Goal: Task Accomplishment & Management: Manage account settings

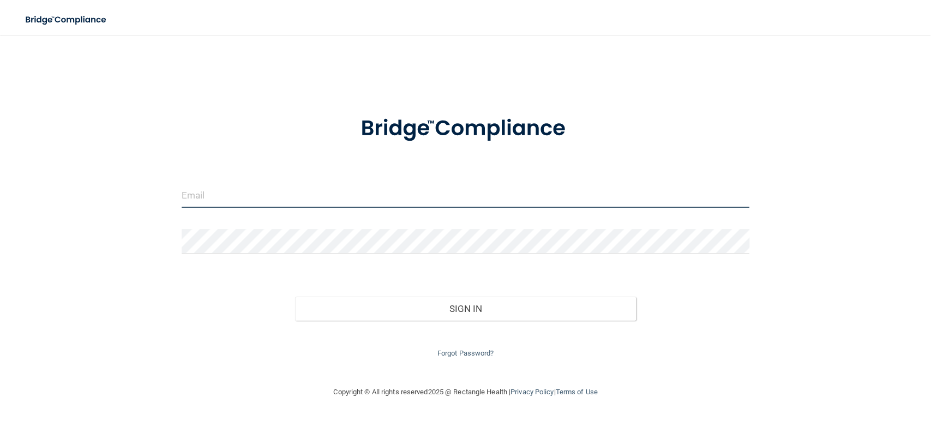
click at [351, 198] on input "email" at bounding box center [466, 195] width 568 height 25
type input "[EMAIL_ADDRESS][PERSON_NAME][DOMAIN_NAME]"
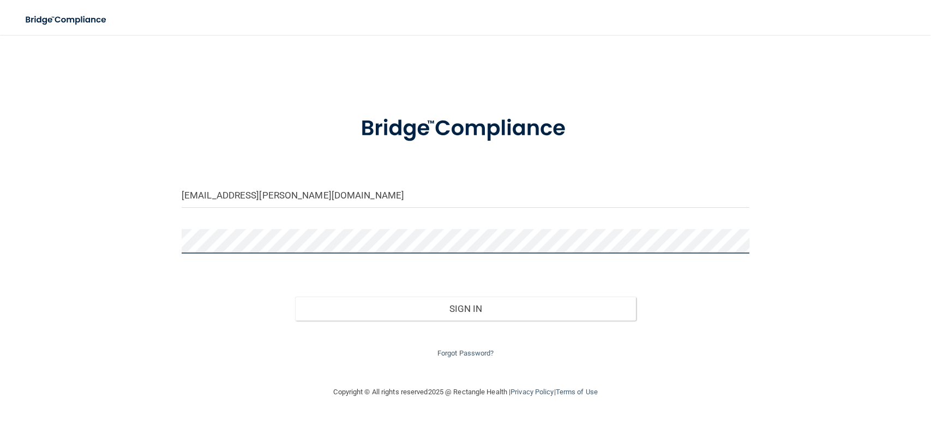
click at [295, 297] on button "Sign In" at bounding box center [465, 309] width 341 height 24
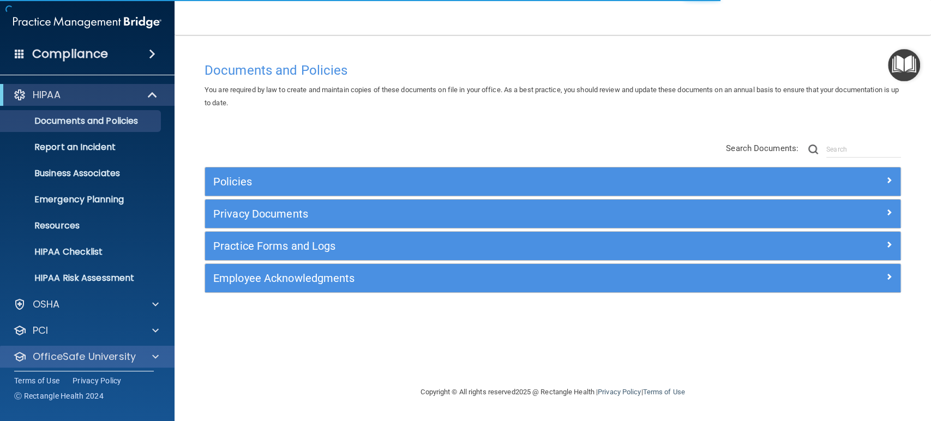
click at [153, 363] on div "OfficeSafe University" at bounding box center [87, 357] width 175 height 22
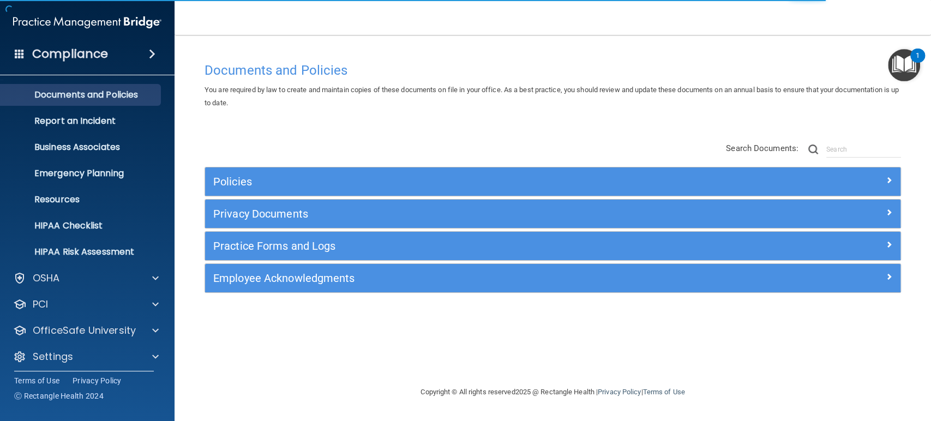
scroll to position [31, 0]
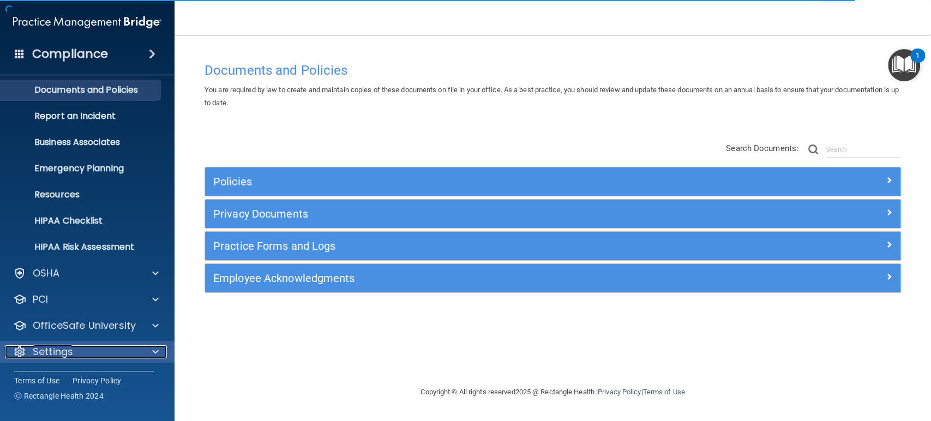
click at [157, 346] on span at bounding box center [155, 351] width 7 height 13
drag, startPoint x: 157, startPoint y: 346, endPoint x: 127, endPoint y: 355, distance: 31.9
click at [127, 355] on div "Settings" at bounding box center [72, 351] width 135 height 13
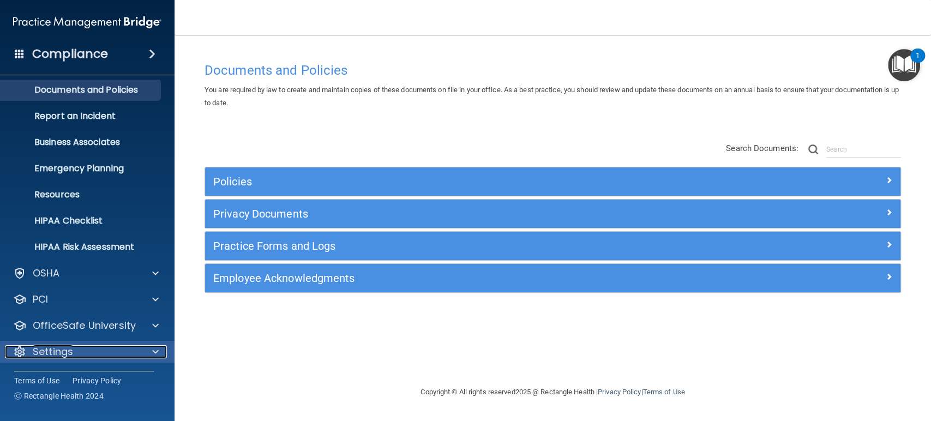
click at [56, 352] on p "Settings" at bounding box center [53, 351] width 40 height 13
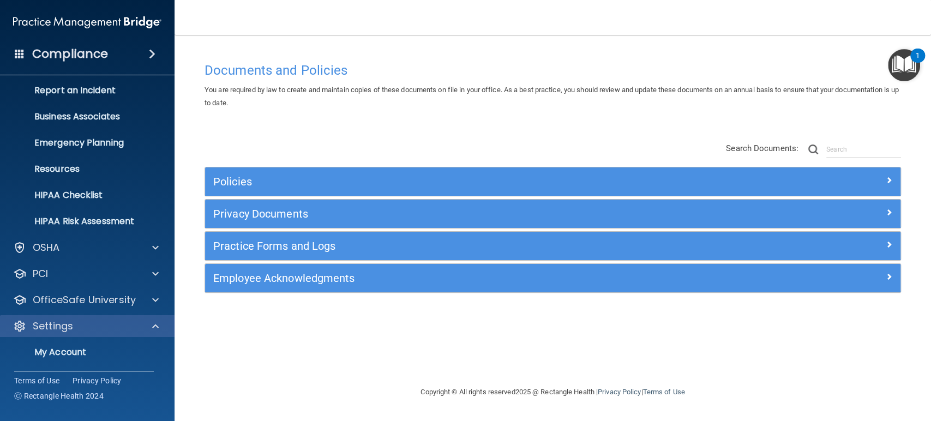
click at [170, 349] on div "Settings My Account My Users Services Sign Out" at bounding box center [87, 378] width 175 height 127
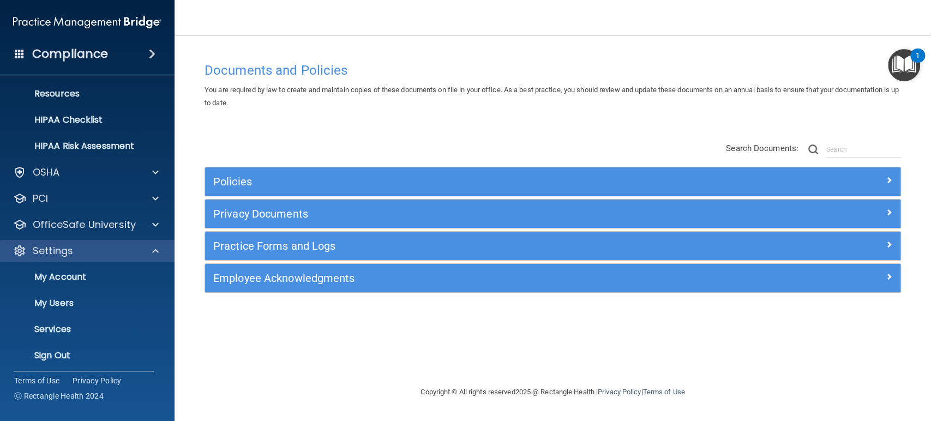
scroll to position [135, 0]
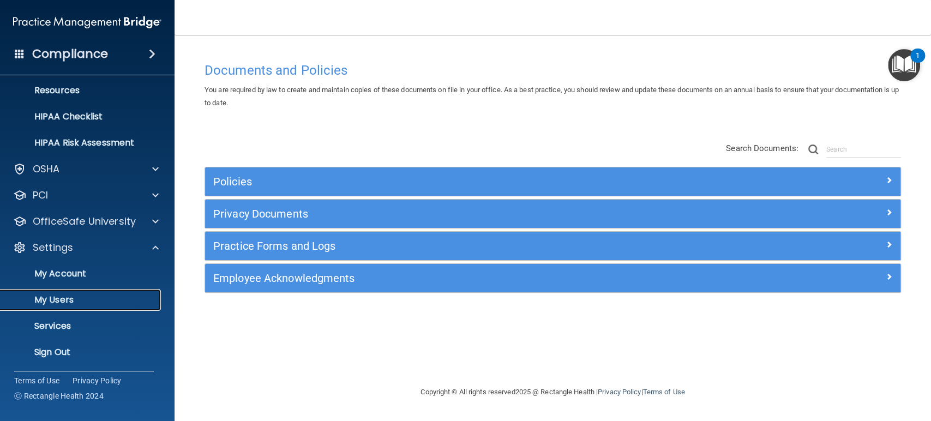
click at [55, 295] on p "My Users" at bounding box center [81, 300] width 149 height 11
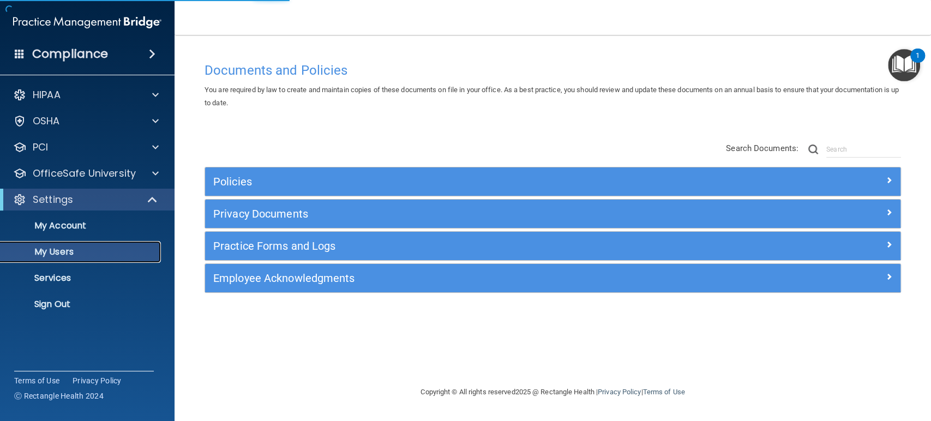
select select "20"
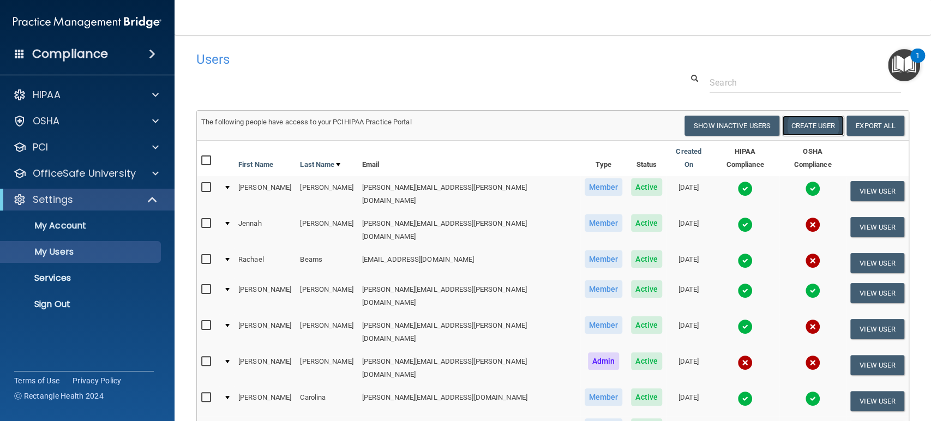
click at [807, 126] on button "Create User" at bounding box center [813, 126] width 62 height 20
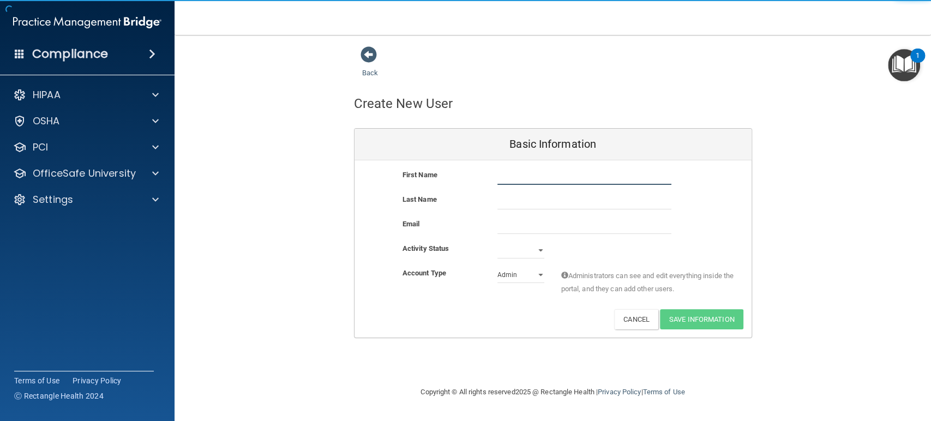
click at [594, 179] on input "text" at bounding box center [584, 177] width 174 height 16
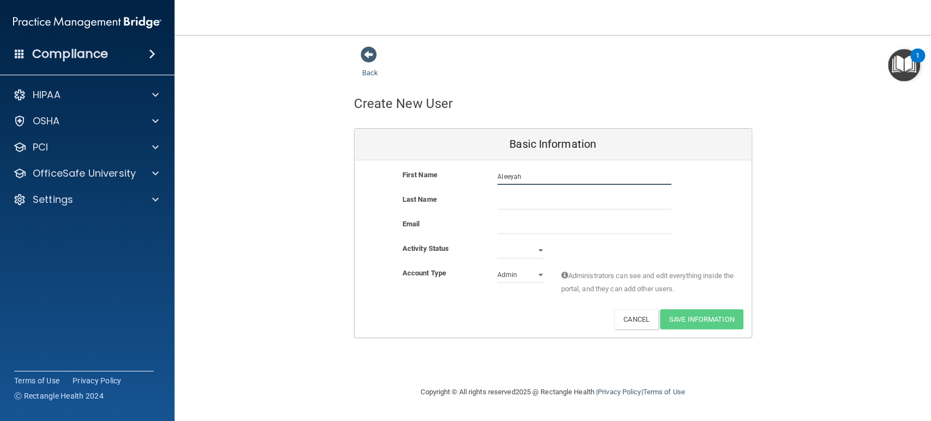
type input "Aleeyah"
type input "[PERSON_NAME]"
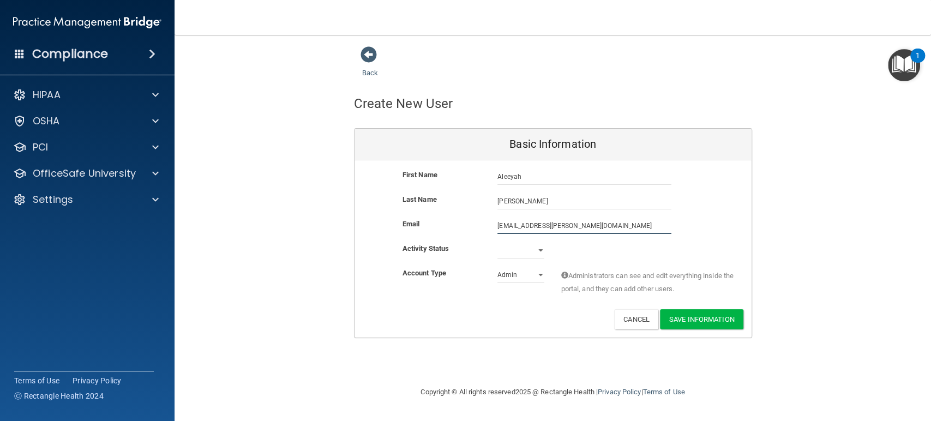
type input "[EMAIL_ADDRESS][PERSON_NAME][DOMAIN_NAME]"
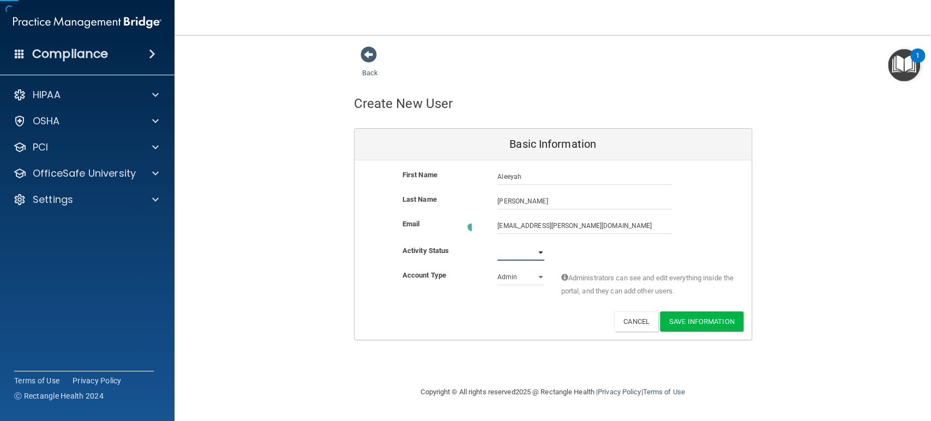
click at [534, 251] on select "Active Inactive" at bounding box center [520, 252] width 47 height 16
select select "active"
click at [497, 242] on select "Active Inactive" at bounding box center [520, 250] width 47 height 16
click at [543, 273] on select "Admin Member" at bounding box center [520, 275] width 47 height 16
select select "practice_member"
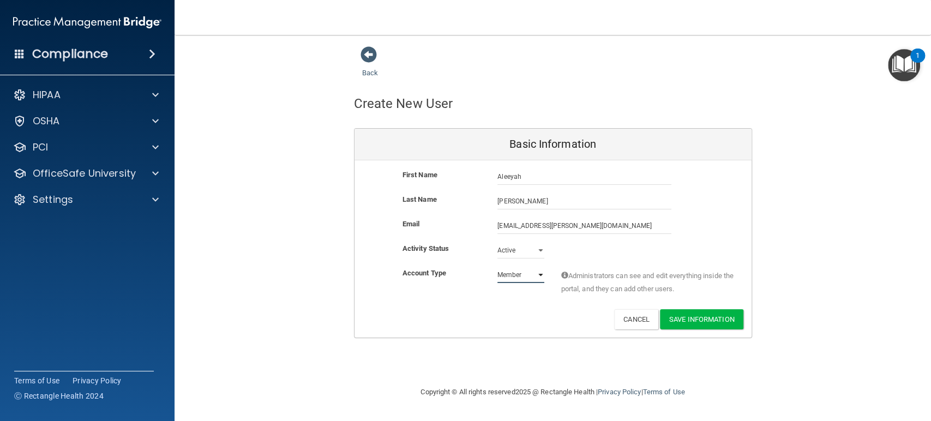
click at [497, 267] on select "Admin Member" at bounding box center [520, 275] width 47 height 16
click at [693, 316] on button "Save Information" at bounding box center [701, 319] width 83 height 20
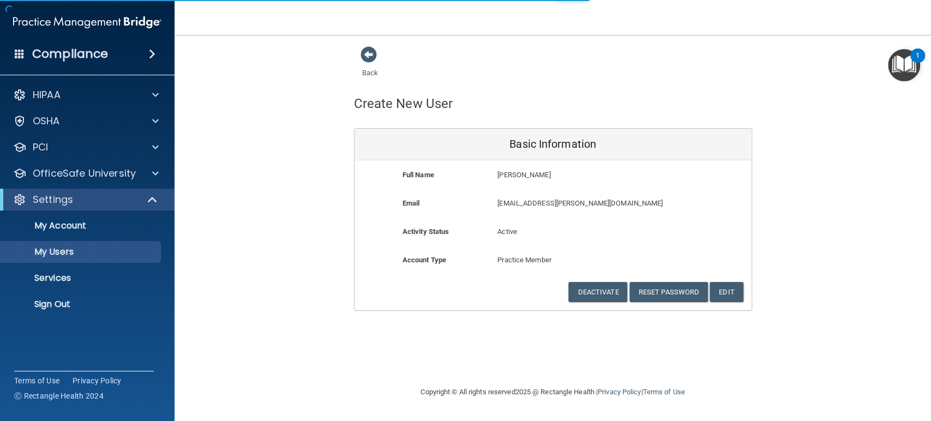
select select "20"
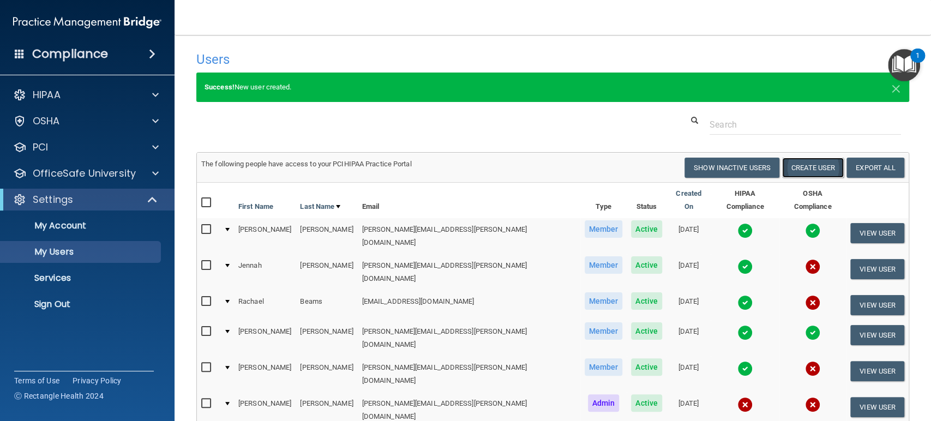
click at [802, 167] on button "Create User" at bounding box center [813, 168] width 62 height 20
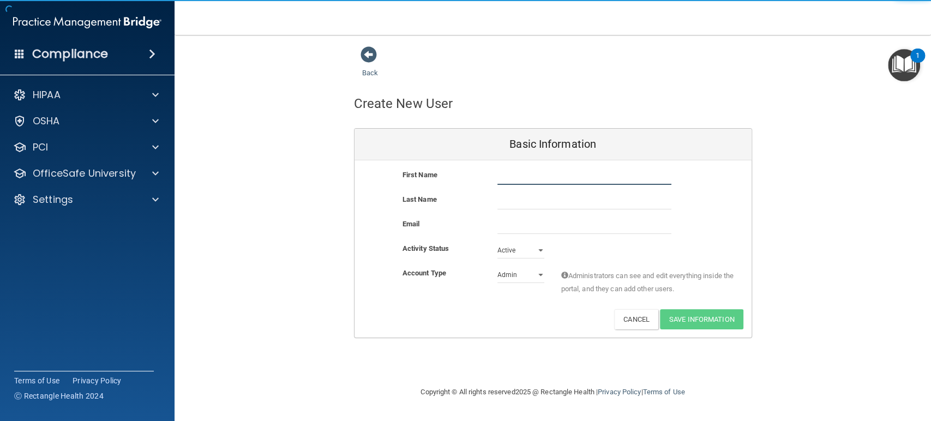
click at [506, 177] on input "text" at bounding box center [584, 177] width 174 height 16
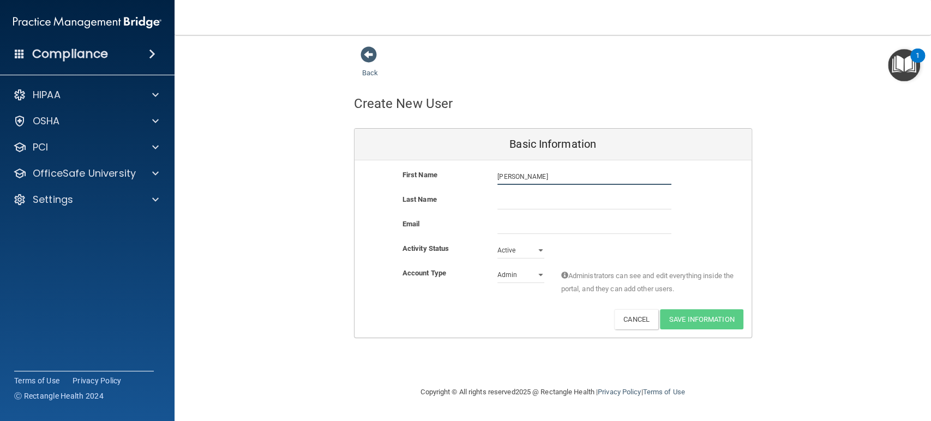
type input "[PERSON_NAME]"
click at [507, 201] on input "text" at bounding box center [584, 201] width 174 height 16
type input "[PERSON_NAME]"
click at [504, 223] on input "email" at bounding box center [584, 226] width 174 height 16
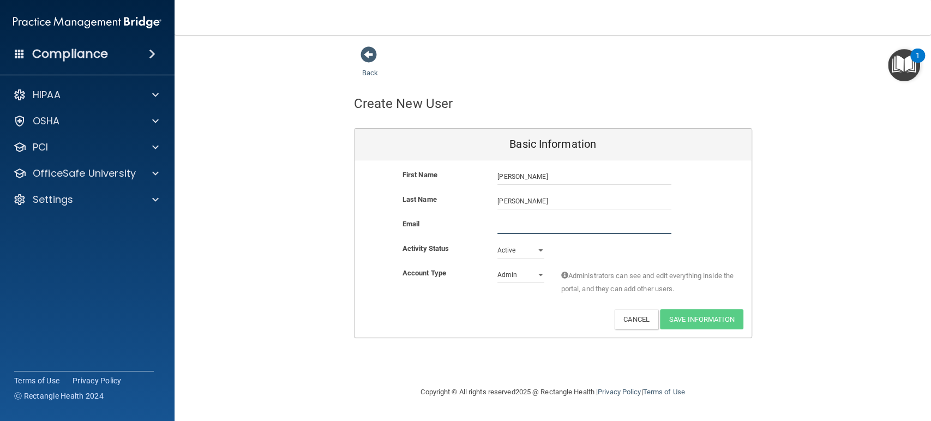
click at [504, 223] on input "email" at bounding box center [584, 226] width 174 height 16
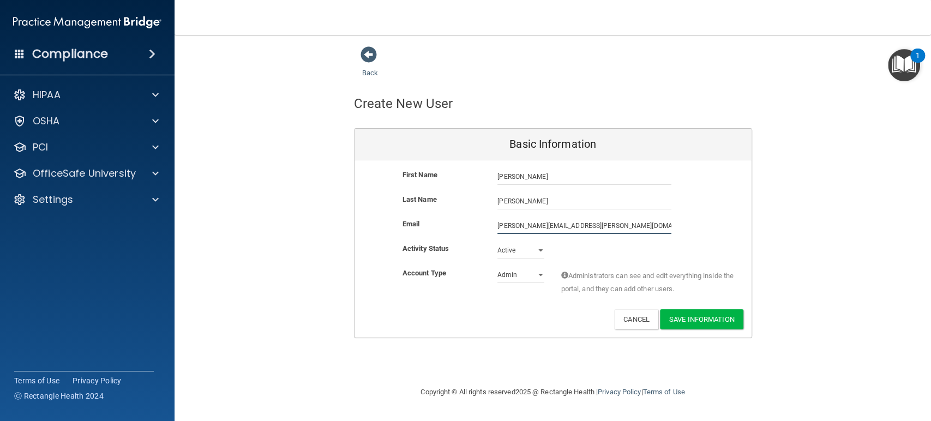
type input "[PERSON_NAME][EMAIL_ADDRESS][PERSON_NAME][DOMAIN_NAME]"
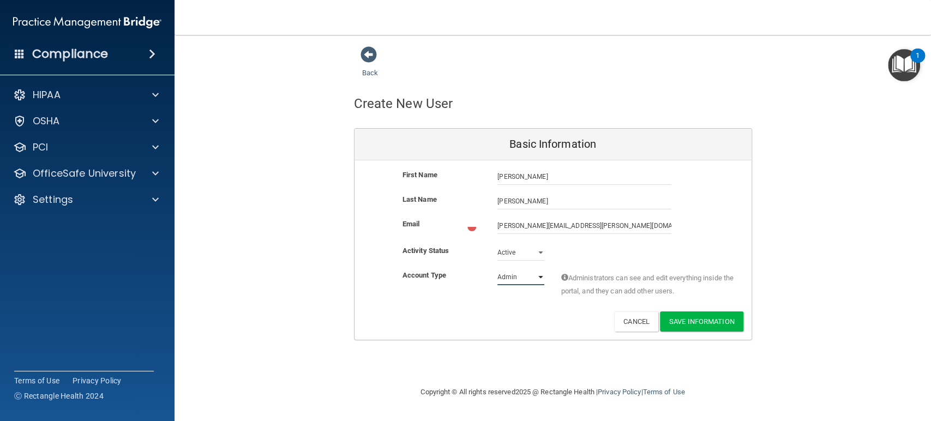
click at [508, 280] on select "Admin Member" at bounding box center [520, 277] width 47 height 16
select select "practice_member"
click at [497, 267] on select "Admin Member" at bounding box center [520, 275] width 47 height 16
click at [676, 313] on button "Save Information" at bounding box center [701, 319] width 83 height 20
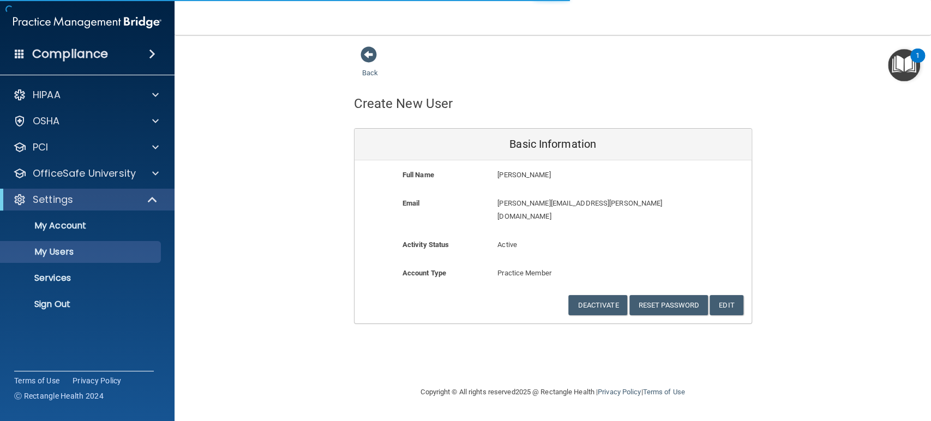
select select "20"
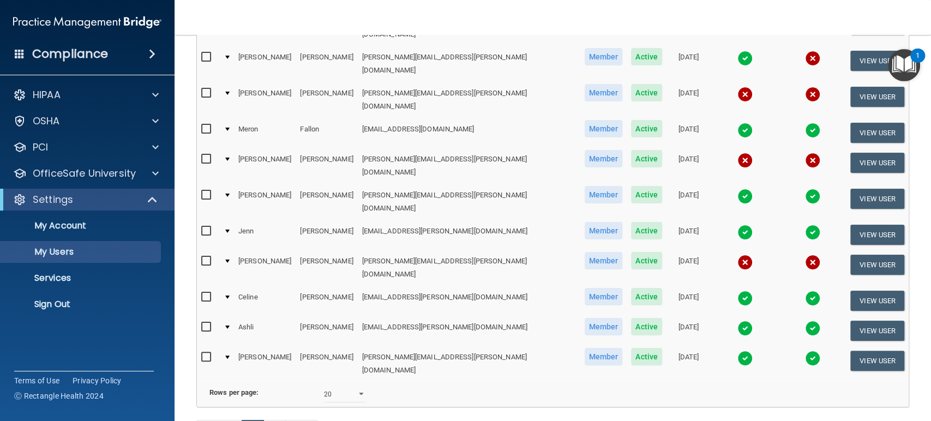
scroll to position [521, 0]
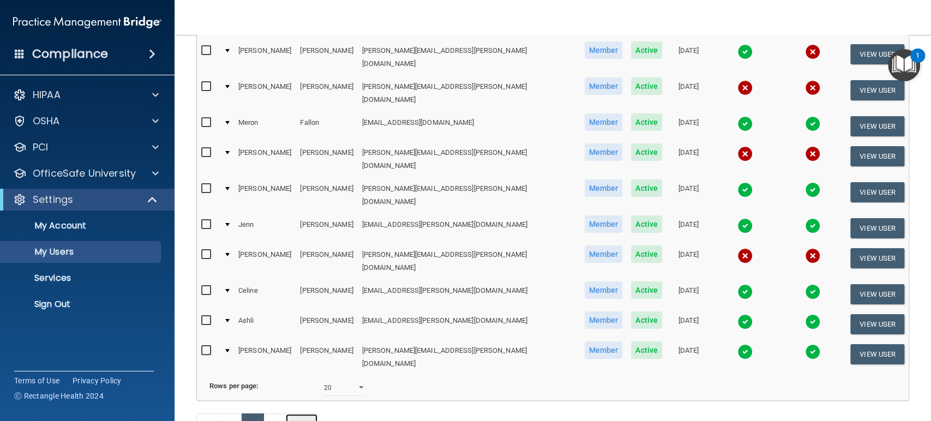
click at [303, 413] on link "Next" at bounding box center [301, 423] width 33 height 21
select select "20"
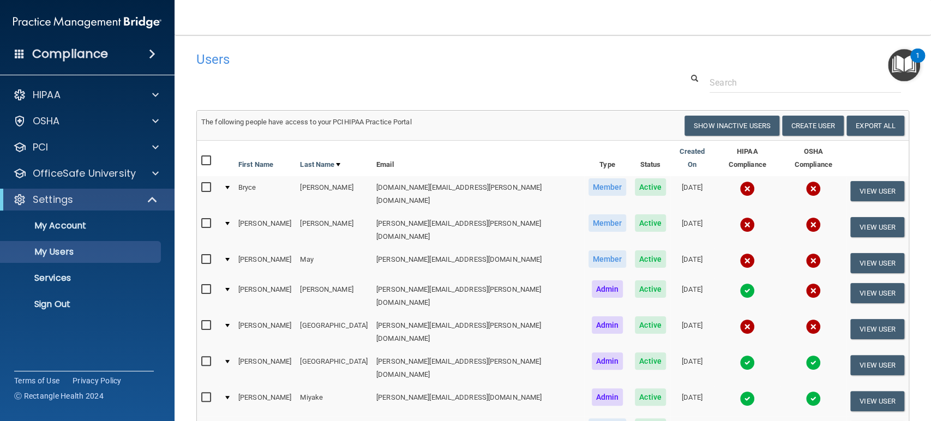
click at [202, 421] on input "checkbox" at bounding box center [207, 427] width 13 height 9
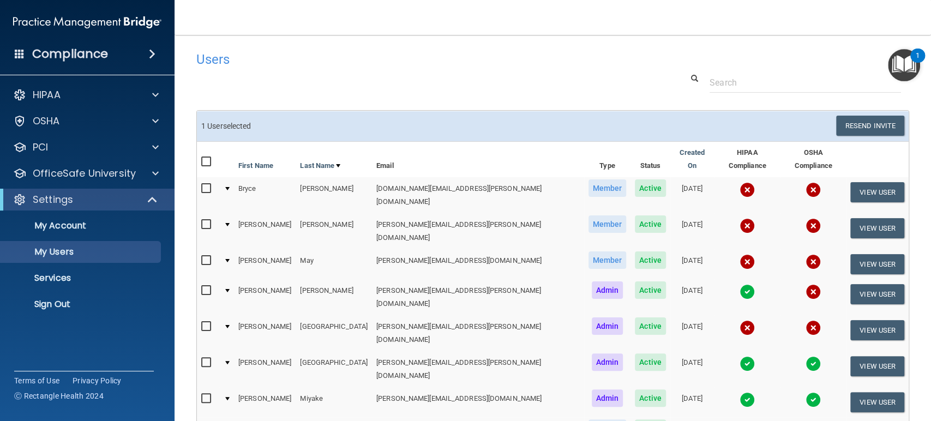
scroll to position [108, 0]
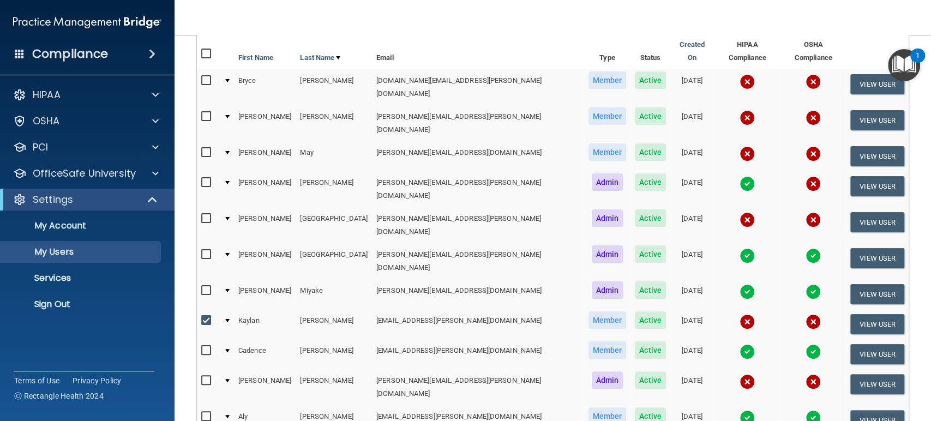
click at [205, 316] on input "checkbox" at bounding box center [207, 320] width 13 height 9
checkbox input "false"
click at [856, 314] on button "View User" at bounding box center [877, 324] width 54 height 20
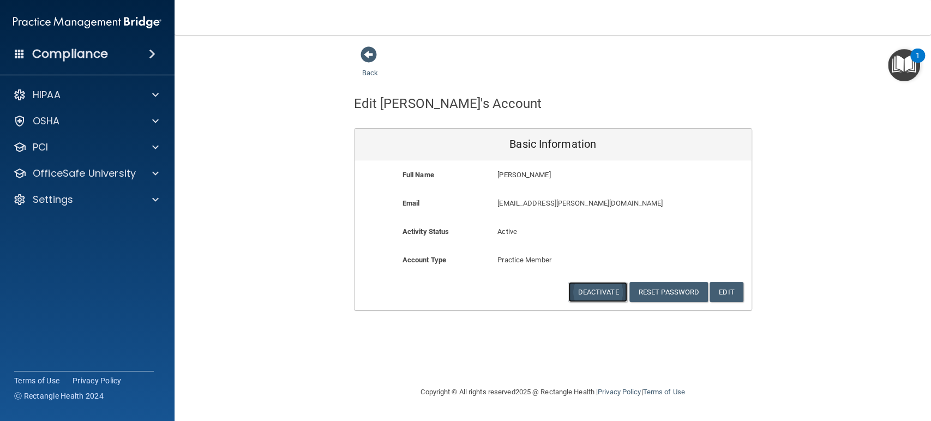
click at [596, 288] on button "Deactivate" at bounding box center [597, 292] width 59 height 20
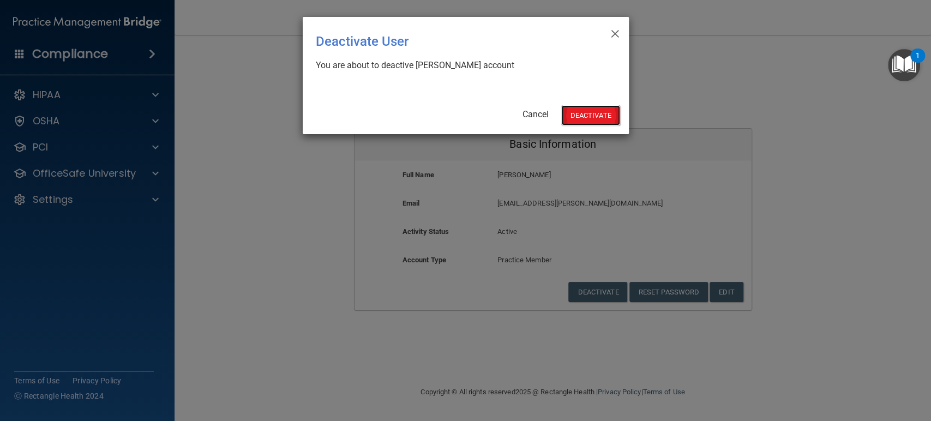
click at [585, 111] on button "Deactivate" at bounding box center [590, 115] width 59 height 20
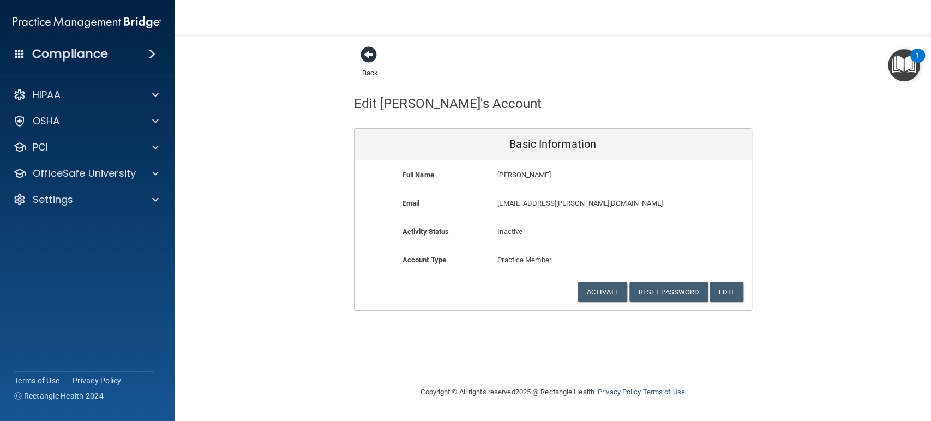
click at [371, 57] on span at bounding box center [369, 54] width 16 height 16
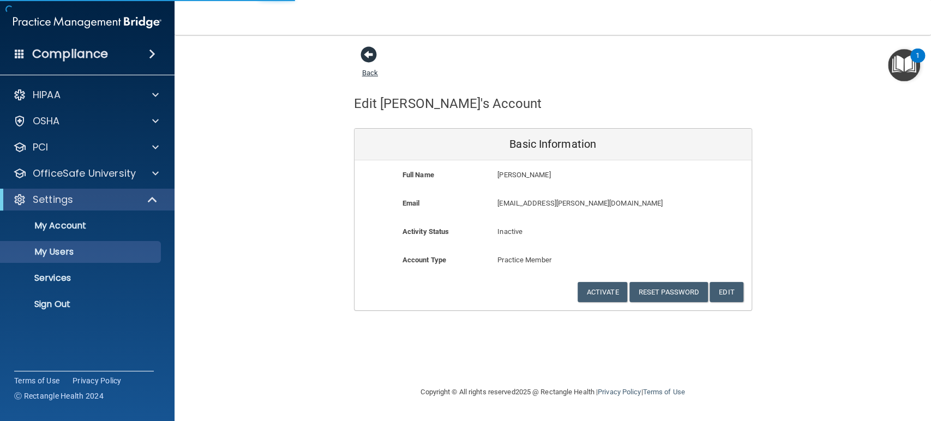
select select "20"
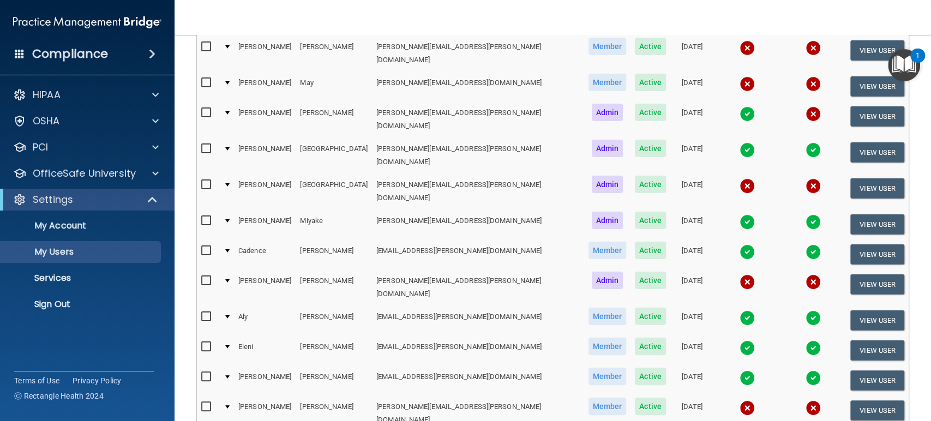
scroll to position [188, 0]
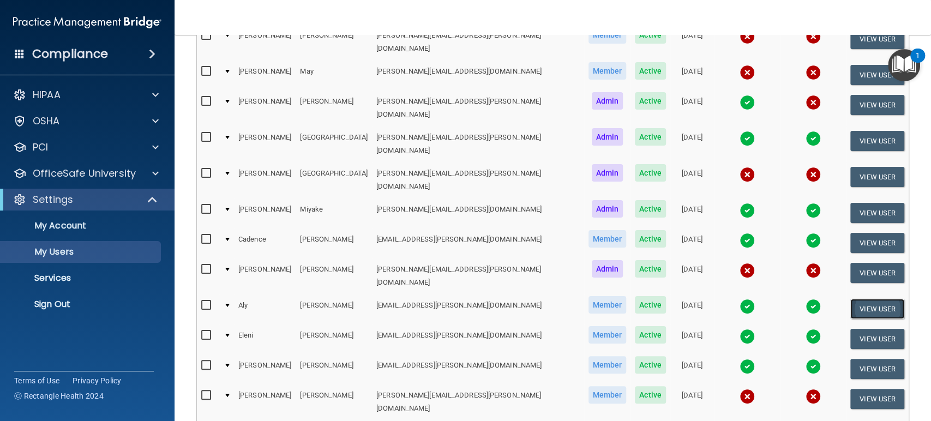
click at [854, 299] on button "View User" at bounding box center [877, 309] width 54 height 20
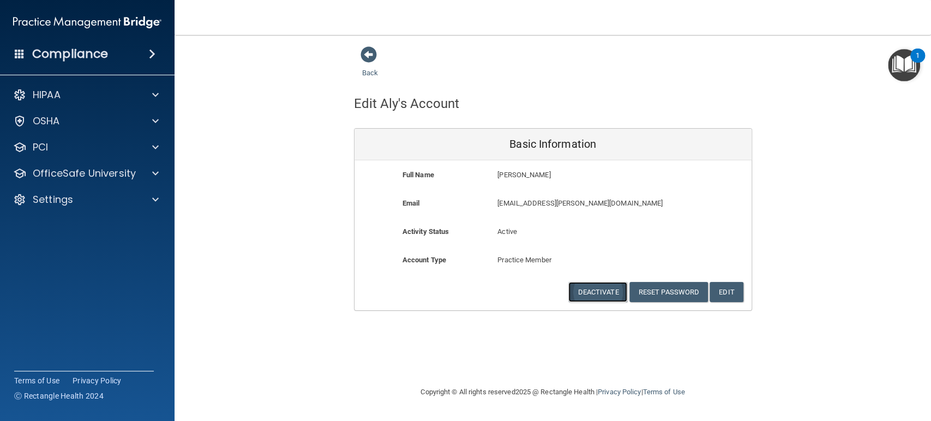
click at [600, 290] on button "Deactivate" at bounding box center [597, 292] width 59 height 20
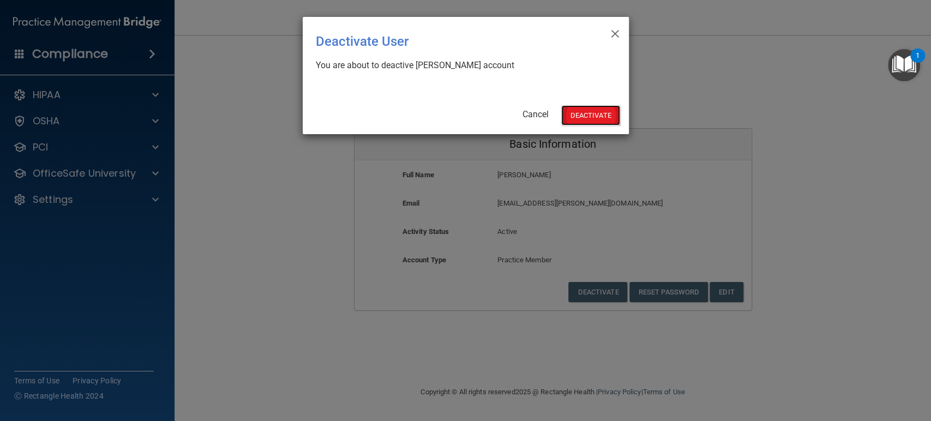
click at [587, 115] on button "Deactivate" at bounding box center [590, 115] width 59 height 20
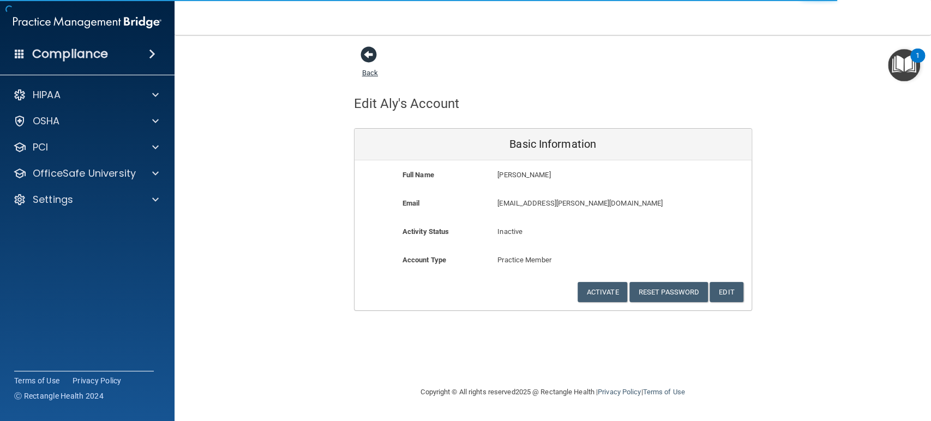
click at [369, 54] on span at bounding box center [369, 54] width 16 height 16
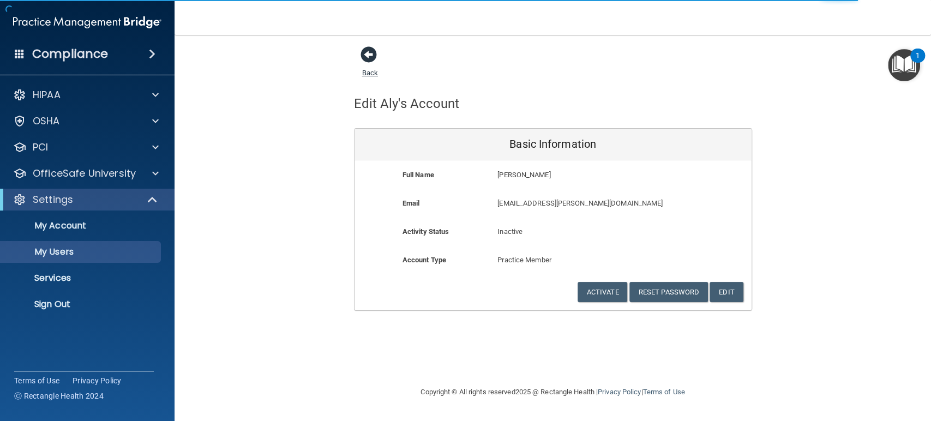
select select "20"
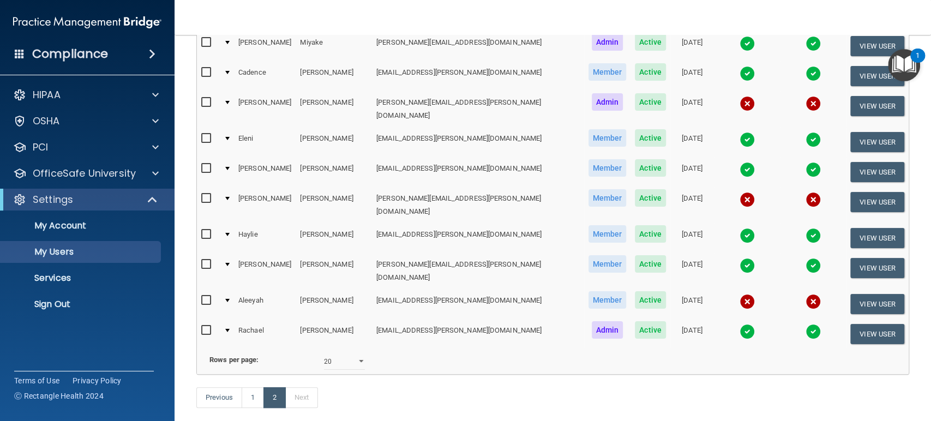
scroll to position [360, 0]
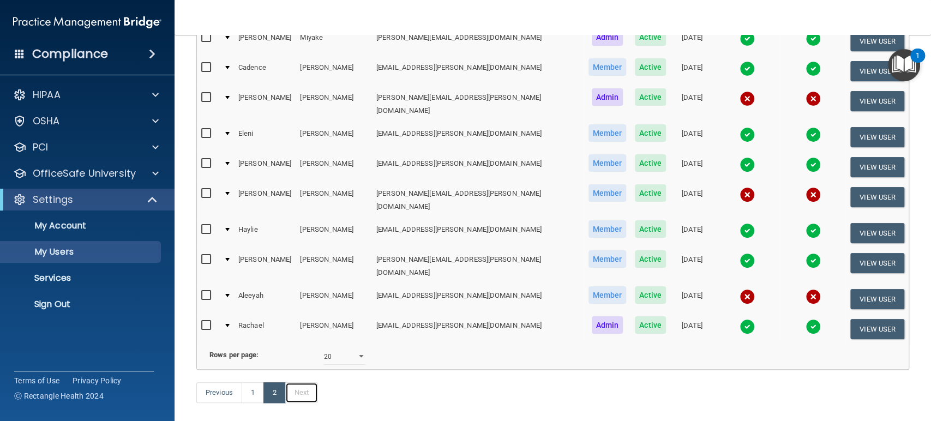
click at [303, 382] on link "Next" at bounding box center [301, 392] width 33 height 21
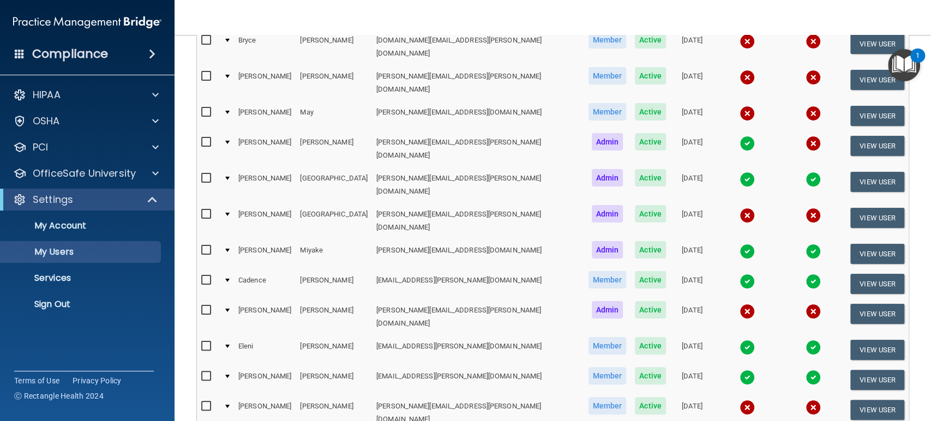
scroll to position [0, 0]
